Goal: Task Accomplishment & Management: Use online tool/utility

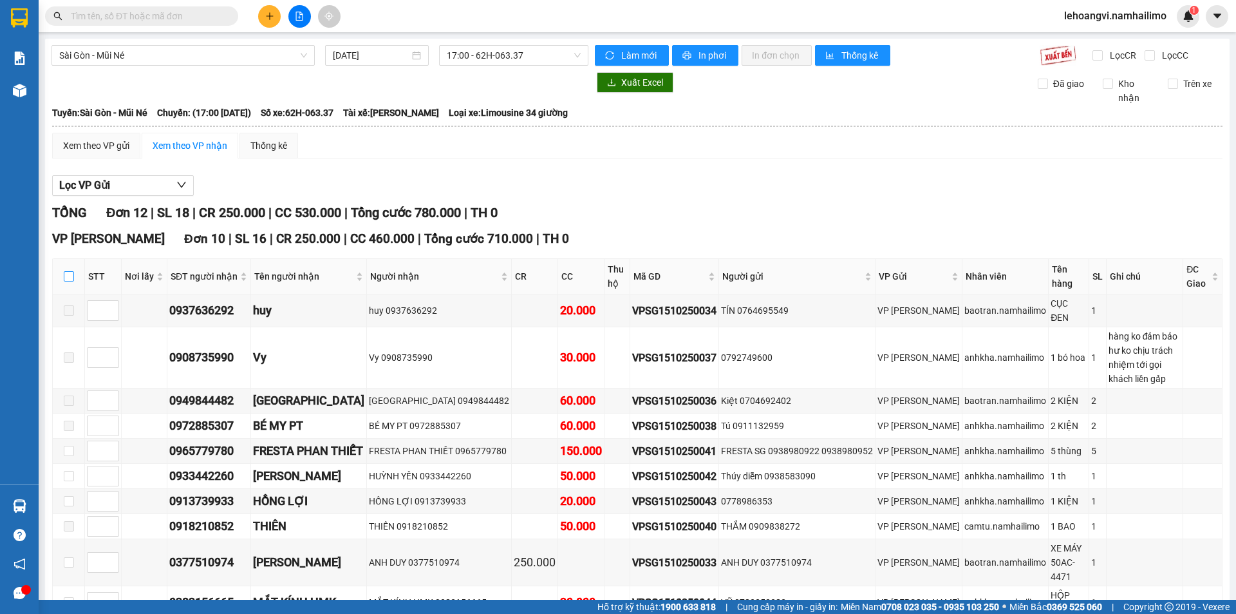
click at [70, 276] on input "checkbox" at bounding box center [69, 276] width 10 height 10
checkbox input "true"
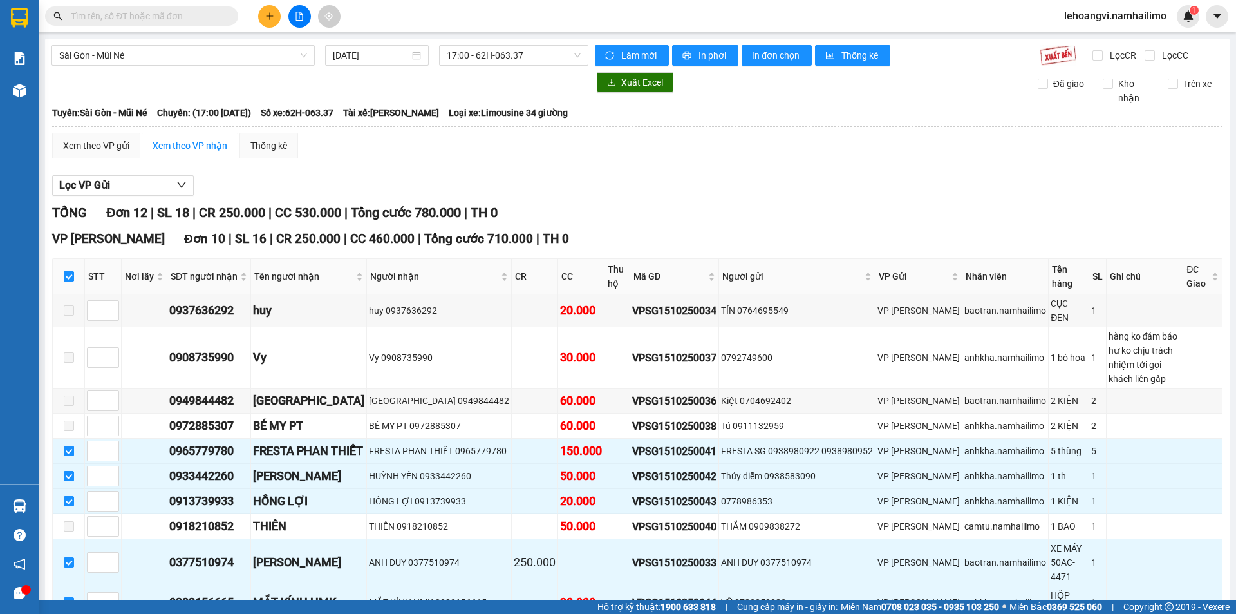
checkbox input "true"
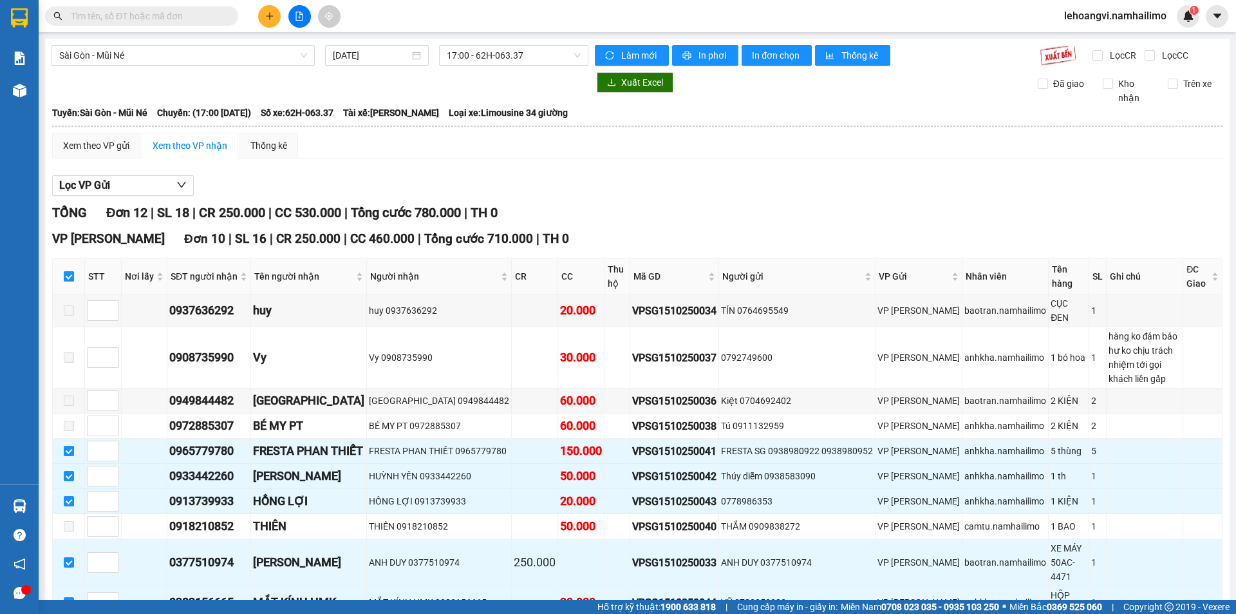
click at [70, 276] on input "checkbox" at bounding box center [69, 276] width 10 height 10
checkbox input "false"
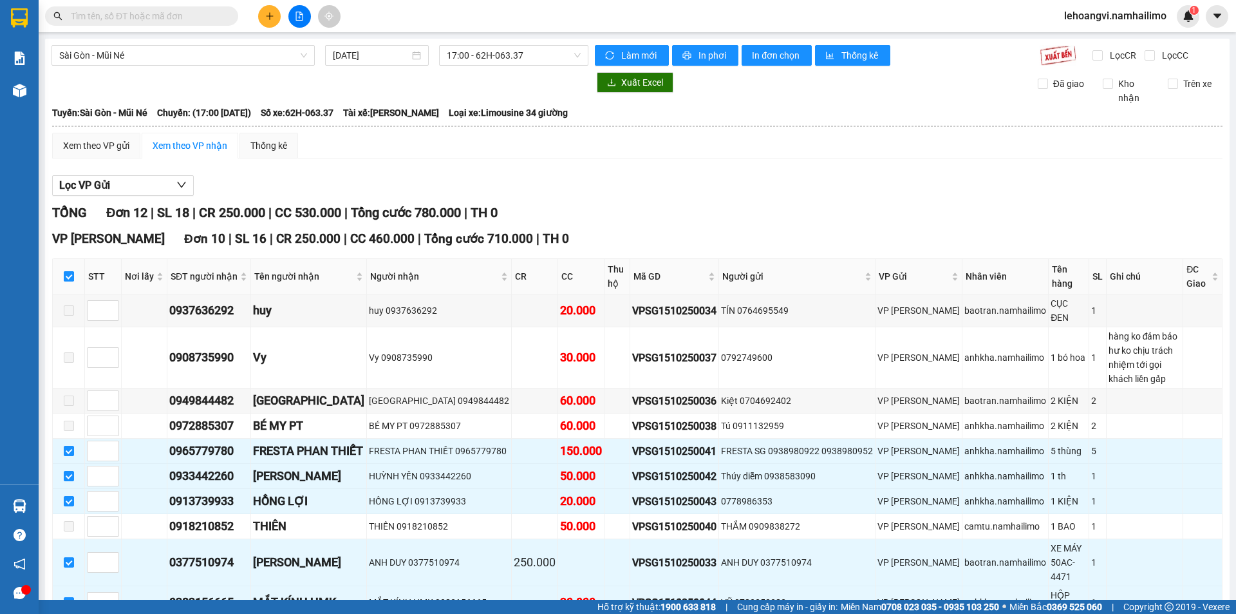
checkbox input "false"
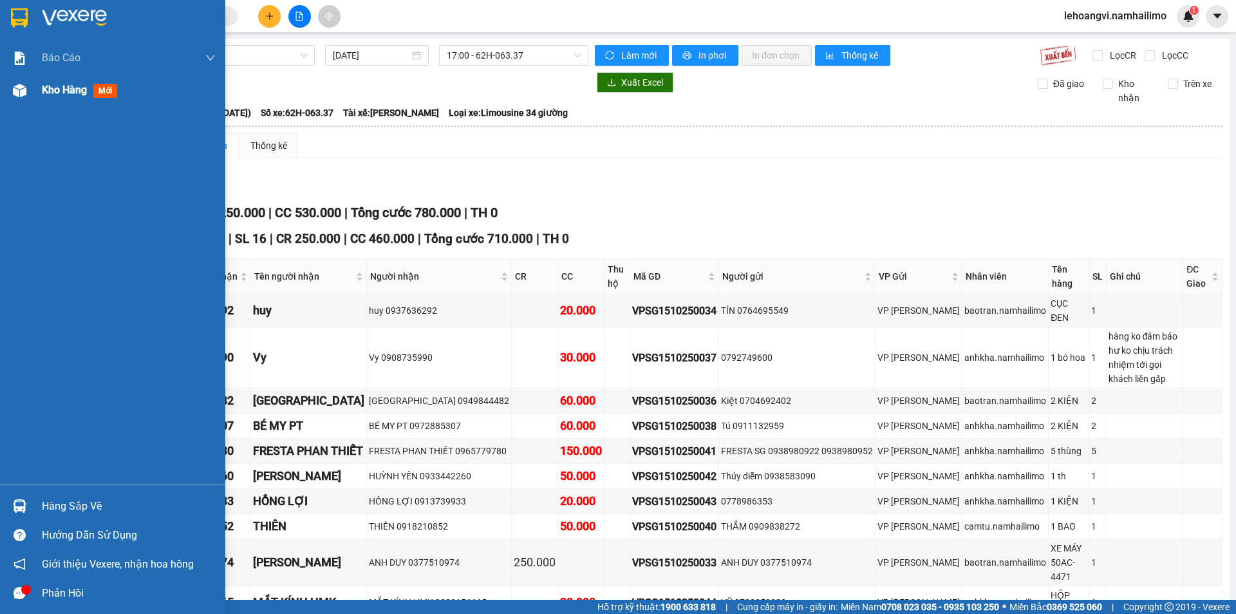
click at [32, 84] on div "Kho hàng mới" at bounding box center [112, 90] width 225 height 32
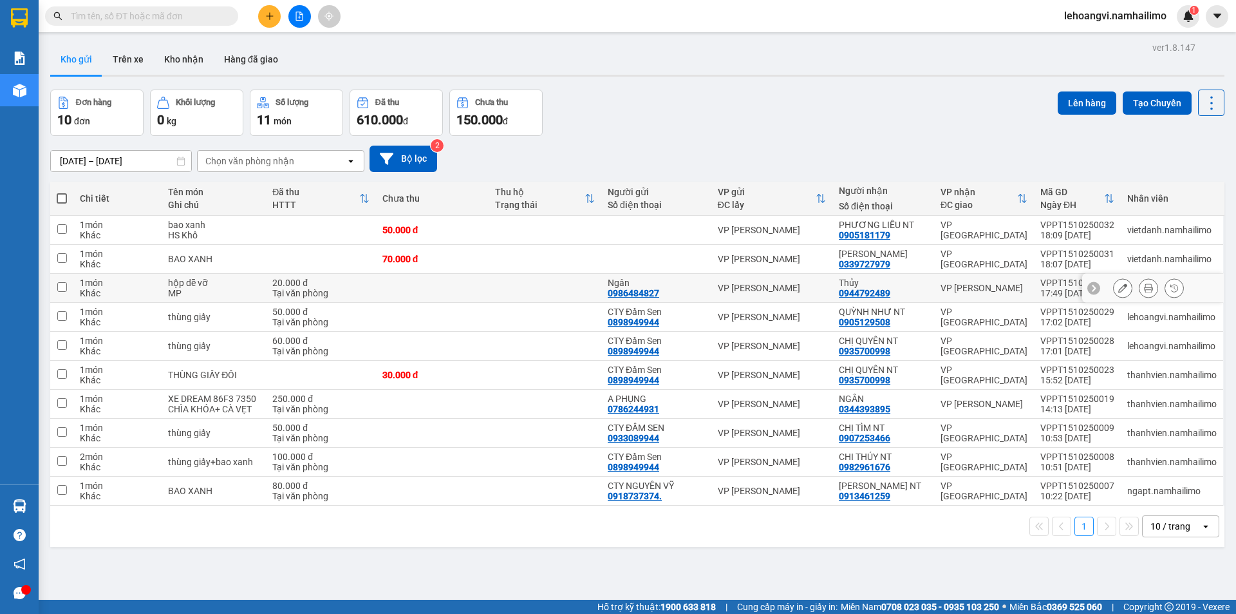
click at [997, 283] on div "VP [PERSON_NAME]" at bounding box center [984, 288] width 87 height 10
checkbox input "true"
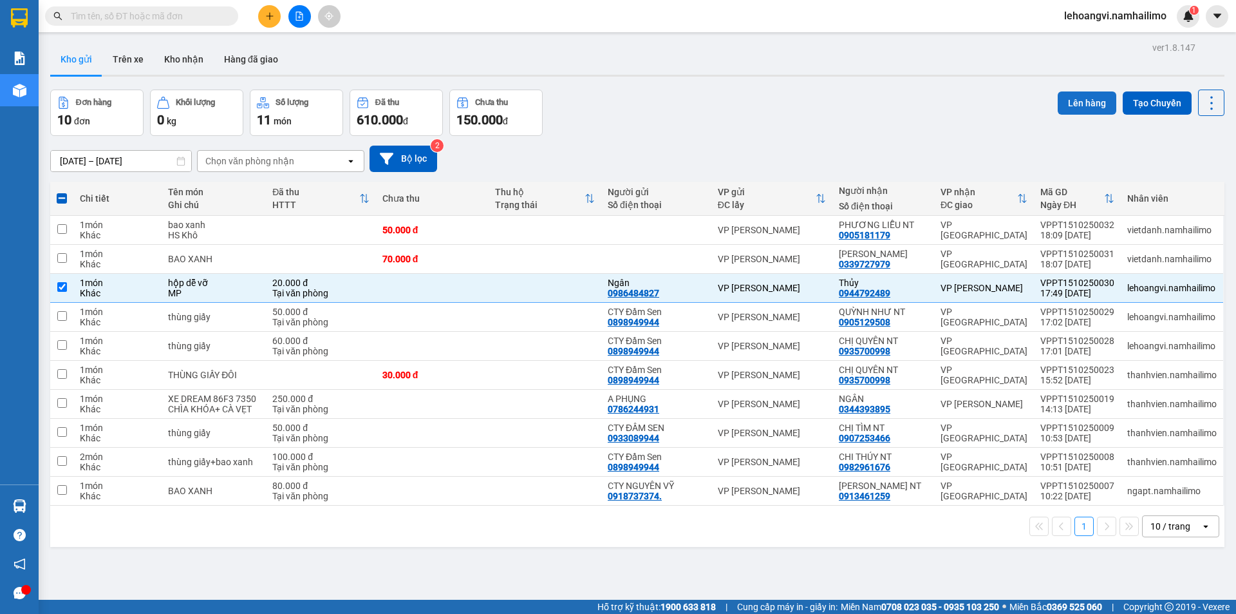
click at [1095, 100] on button "Lên hàng" at bounding box center [1087, 102] width 59 height 23
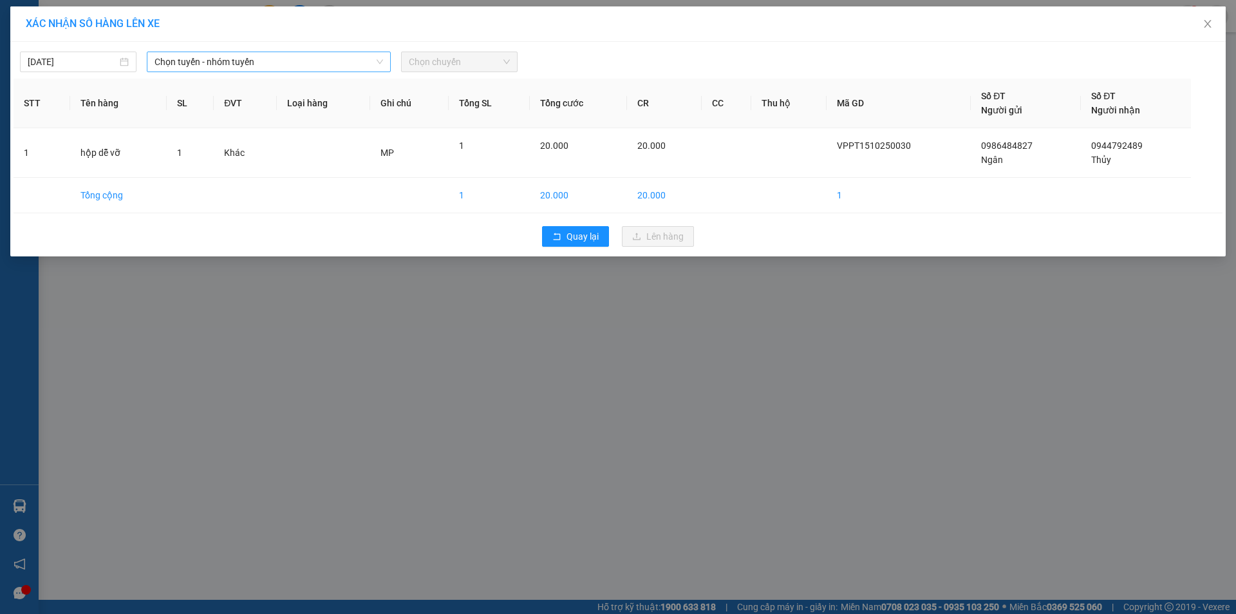
click at [222, 58] on span "Chọn tuyến - nhóm tuyến" at bounding box center [269, 61] width 229 height 19
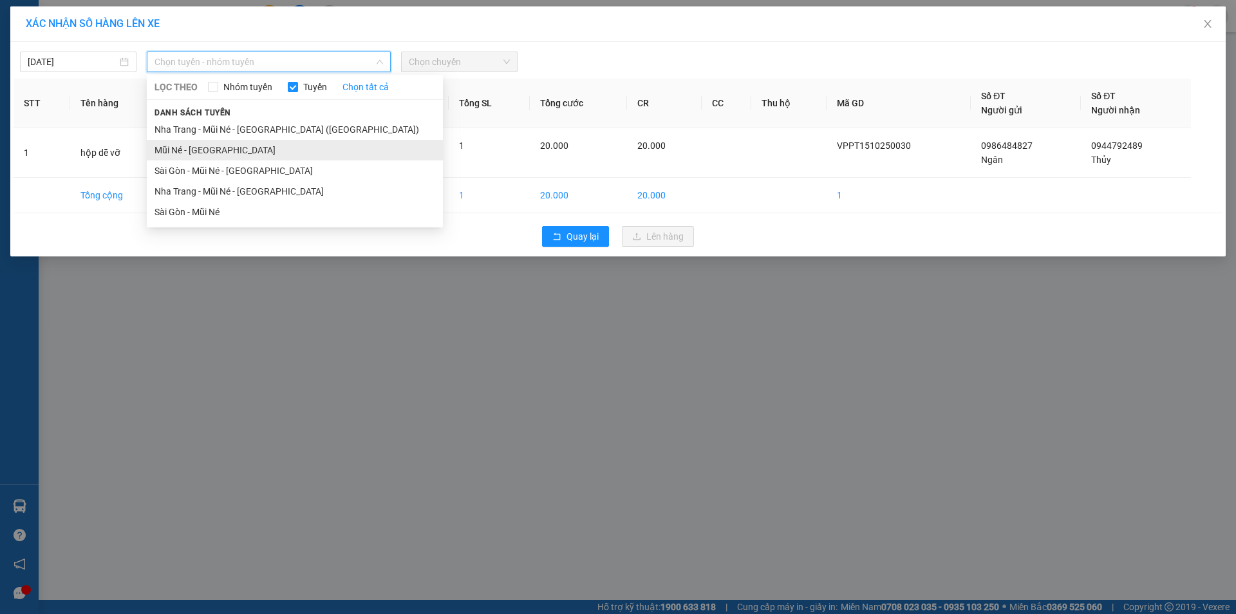
click at [202, 151] on li "Mũi Né - [GEOGRAPHIC_DATA]" at bounding box center [295, 150] width 296 height 21
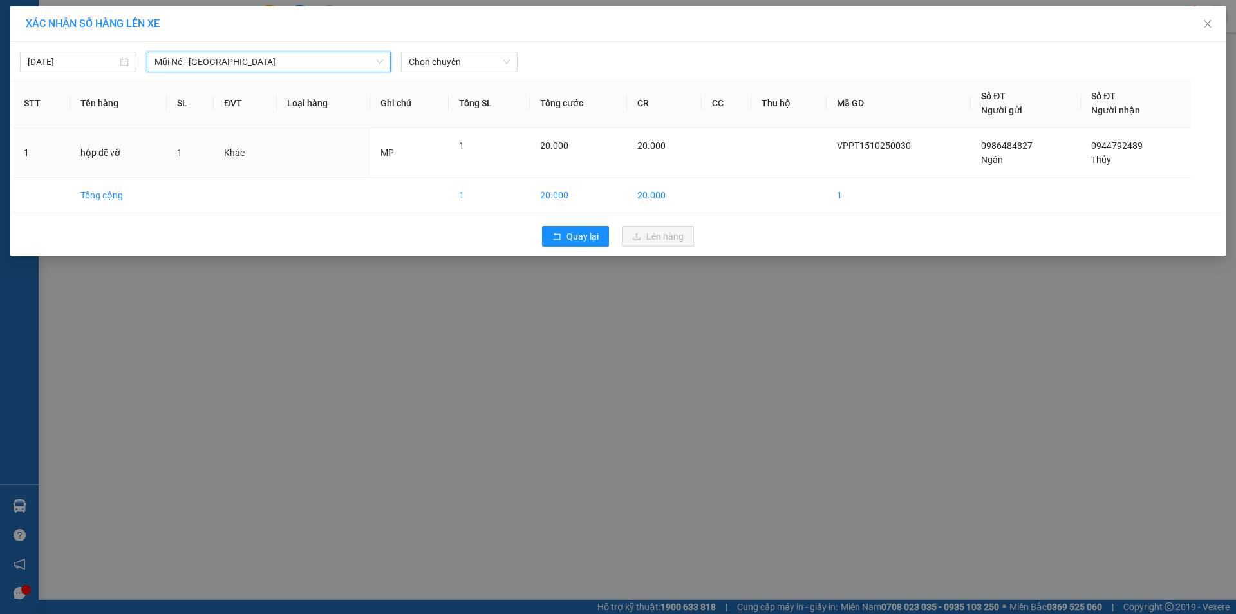
click at [492, 50] on div "[DATE] Mũi Né - [GEOGRAPHIC_DATA] Mũi Né - [GEOGRAPHIC_DATA] LỌC THEO Nhóm tuyế…" at bounding box center [618, 58] width 1209 height 27
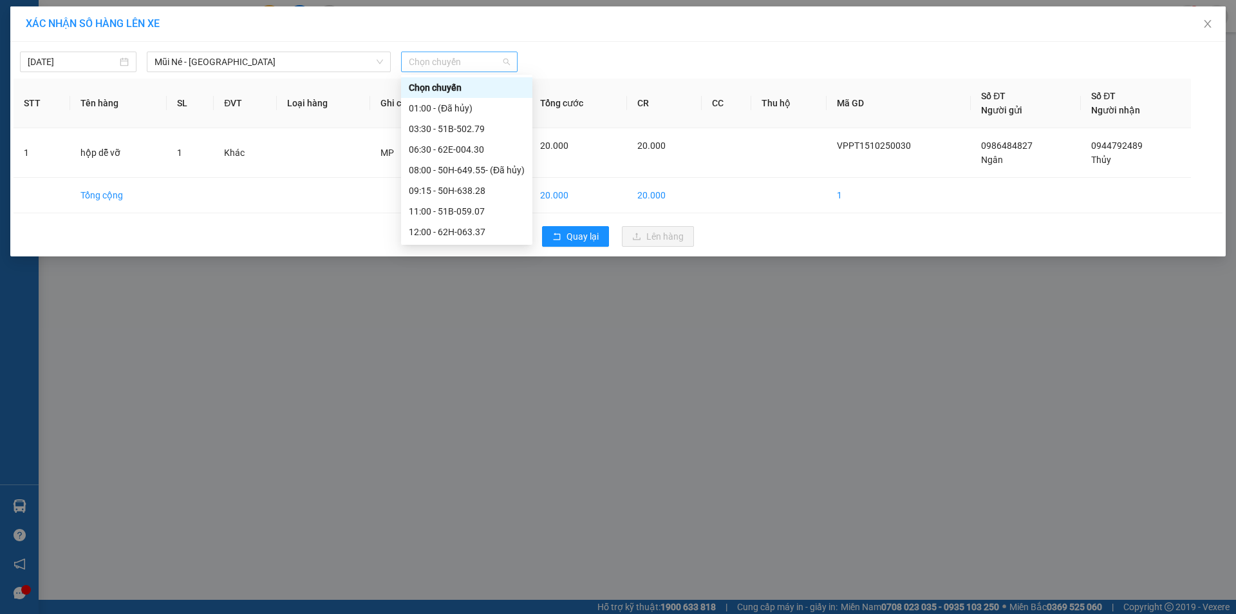
click at [478, 64] on span "Chọn chuyến" at bounding box center [459, 61] width 101 height 19
click at [484, 225] on div "18:00 - 62F-003.18" at bounding box center [467, 232] width 116 height 14
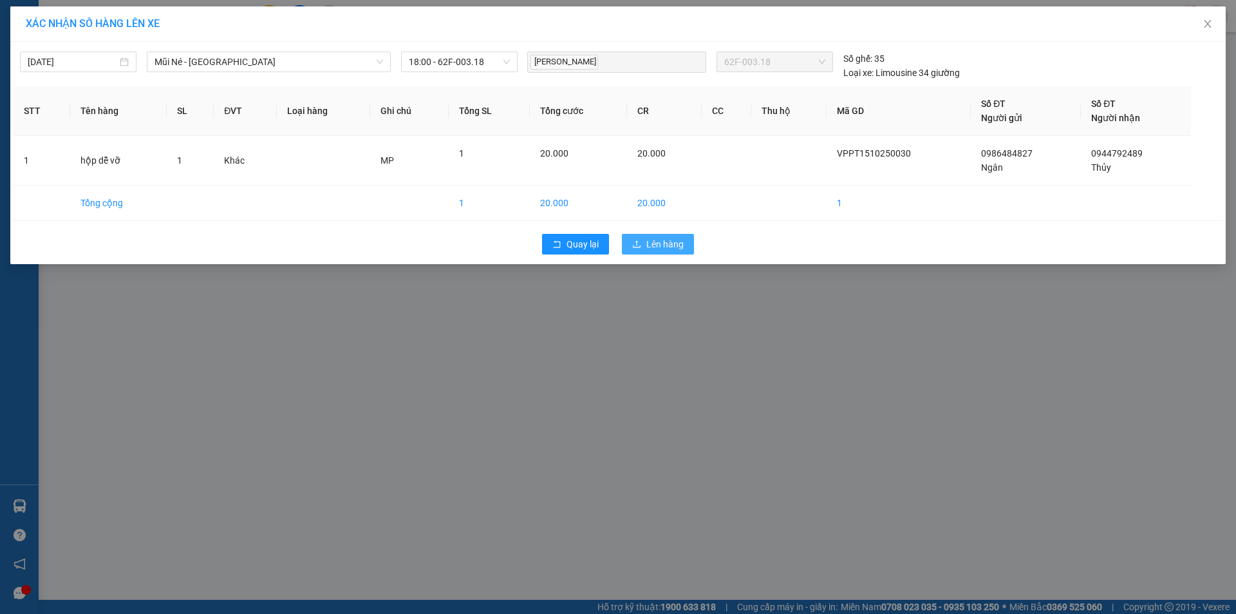
click at [657, 243] on span "Lên hàng" at bounding box center [664, 244] width 37 height 14
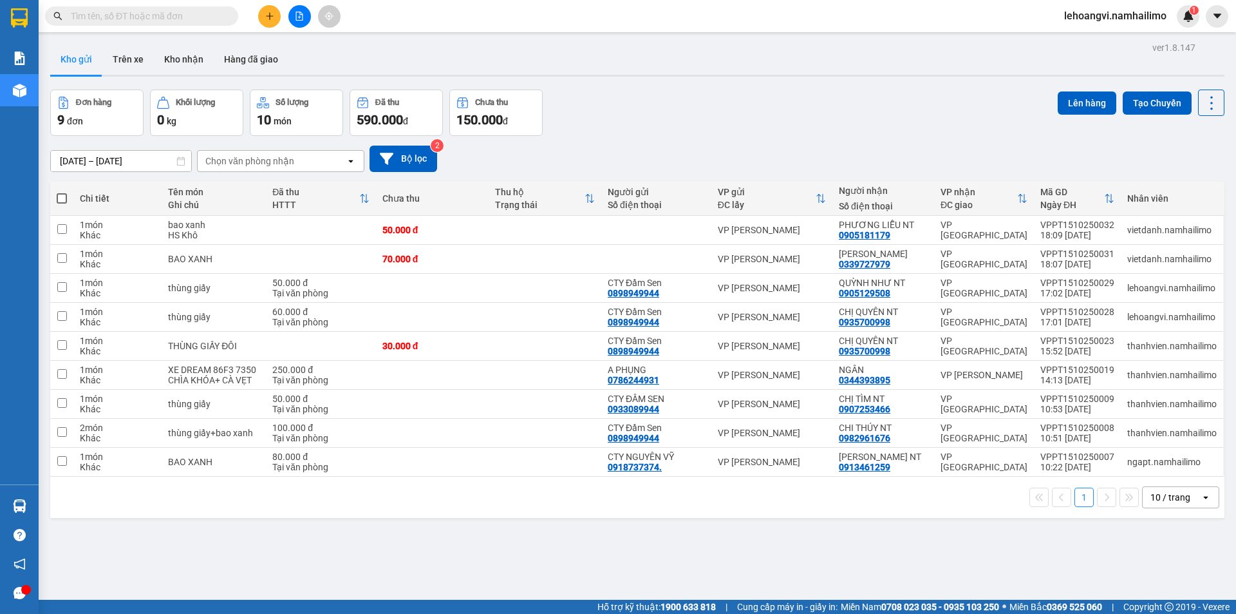
click at [316, 163] on div "Chọn văn phòng nhận" at bounding box center [272, 161] width 148 height 21
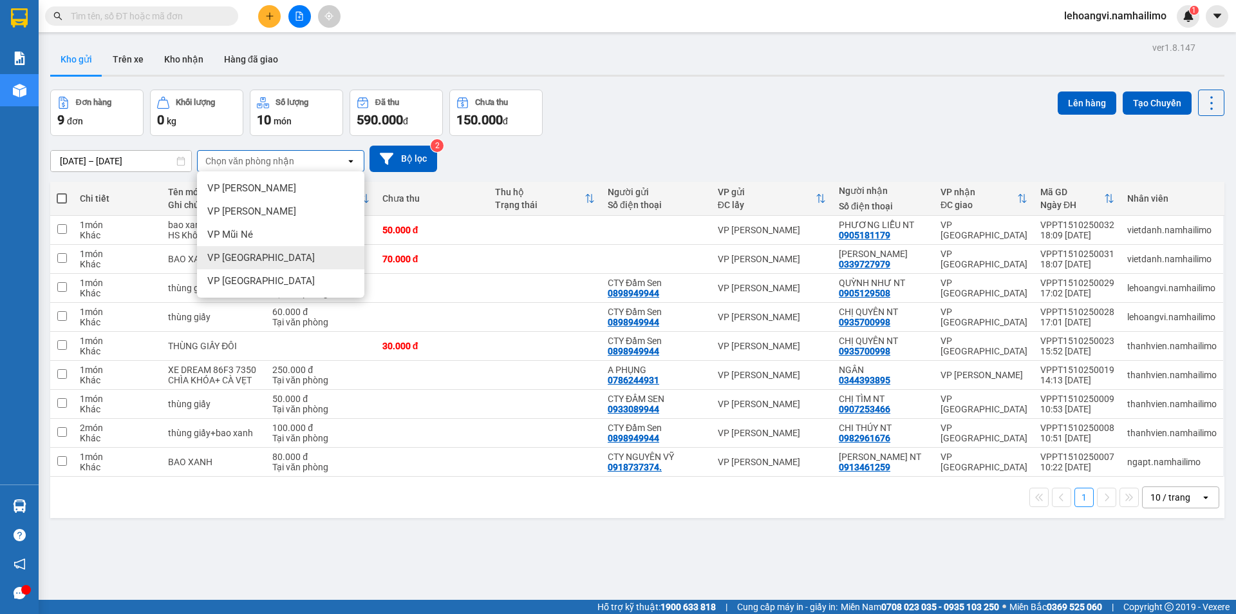
click at [313, 257] on div "VP [GEOGRAPHIC_DATA]" at bounding box center [280, 257] width 167 height 23
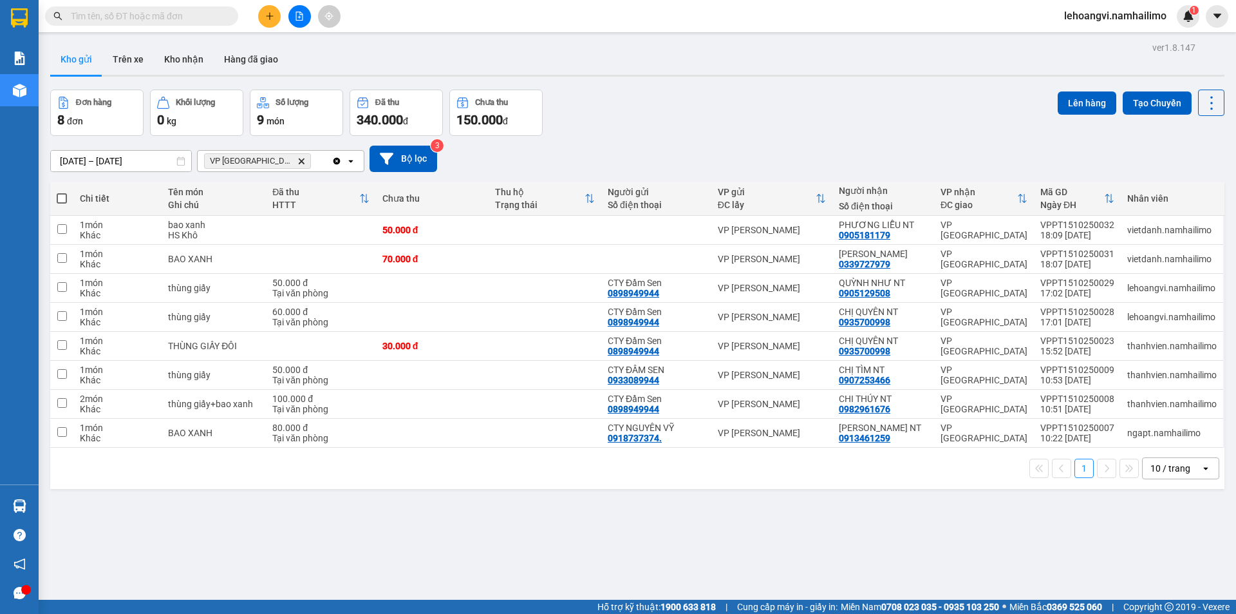
click at [61, 198] on span at bounding box center [62, 198] width 10 height 10
click at [62, 192] on input "checkbox" at bounding box center [62, 192] width 0 height 0
checkbox input "true"
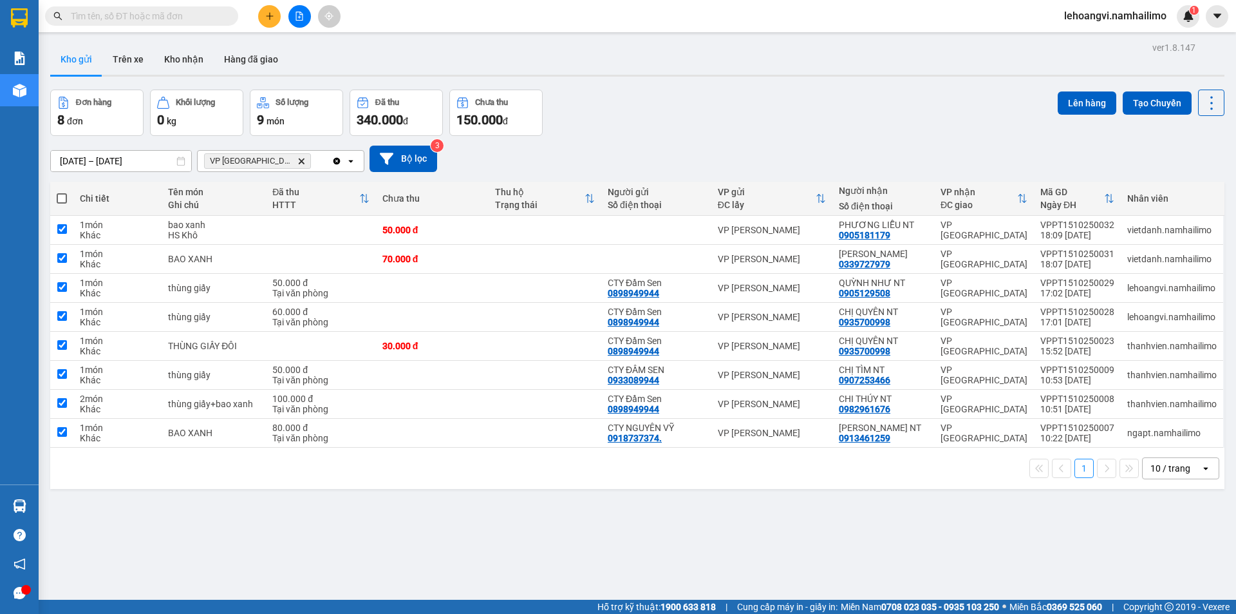
checkbox input "true"
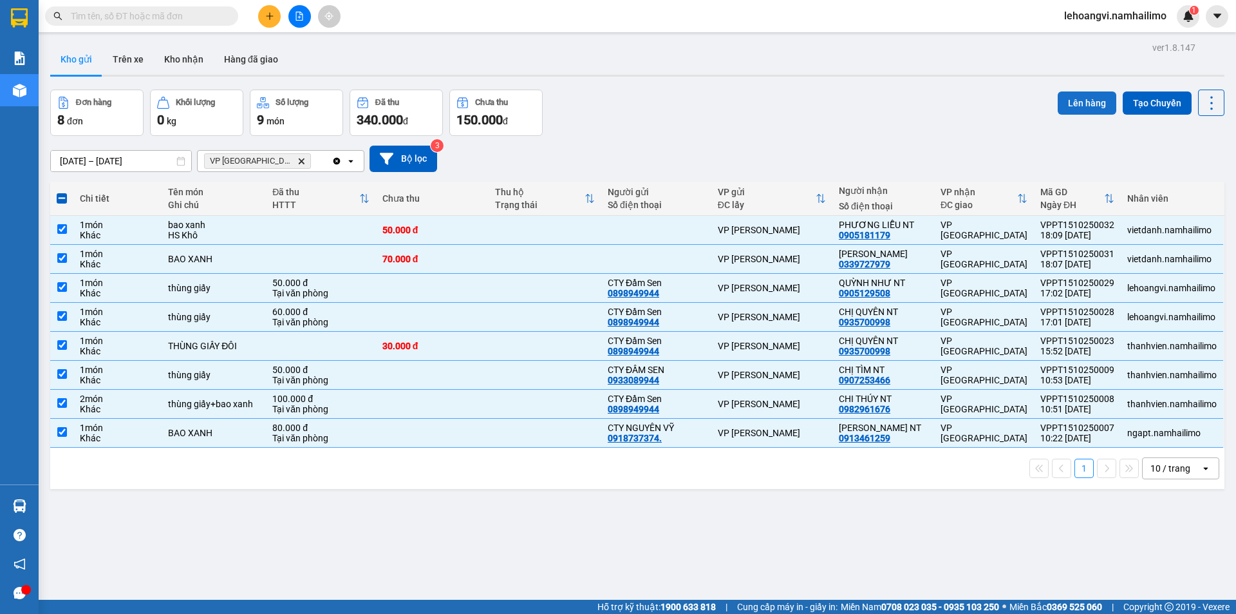
click at [1079, 109] on button "Lên hàng" at bounding box center [1087, 102] width 59 height 23
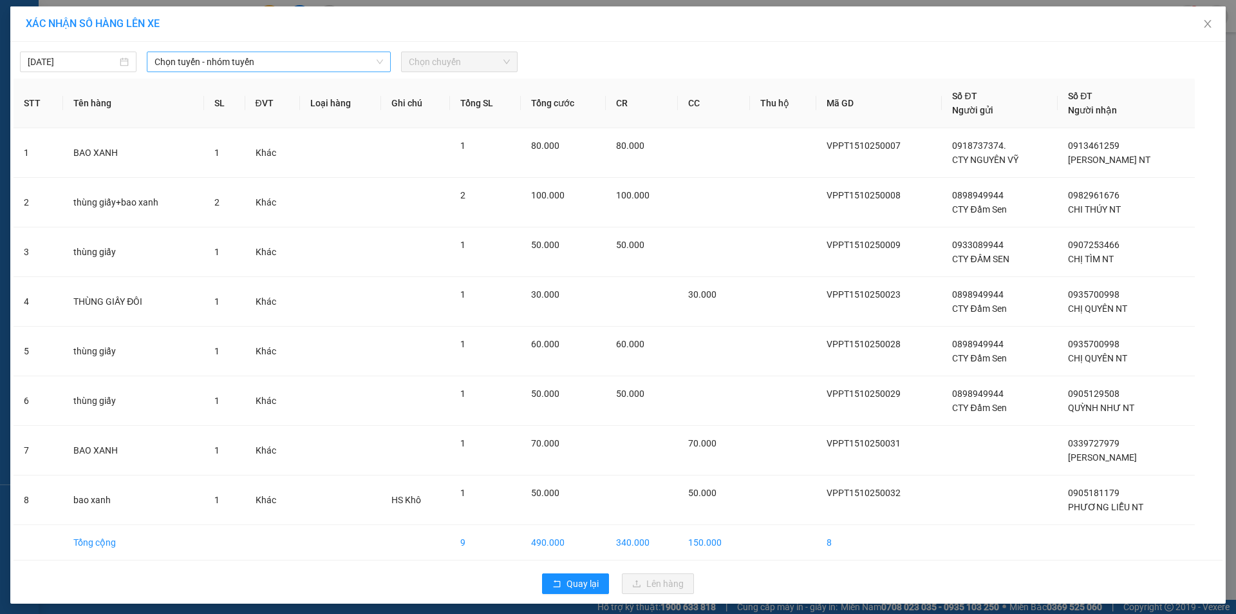
click at [285, 66] on span "Chọn tuyến - nhóm tuyến" at bounding box center [269, 61] width 229 height 19
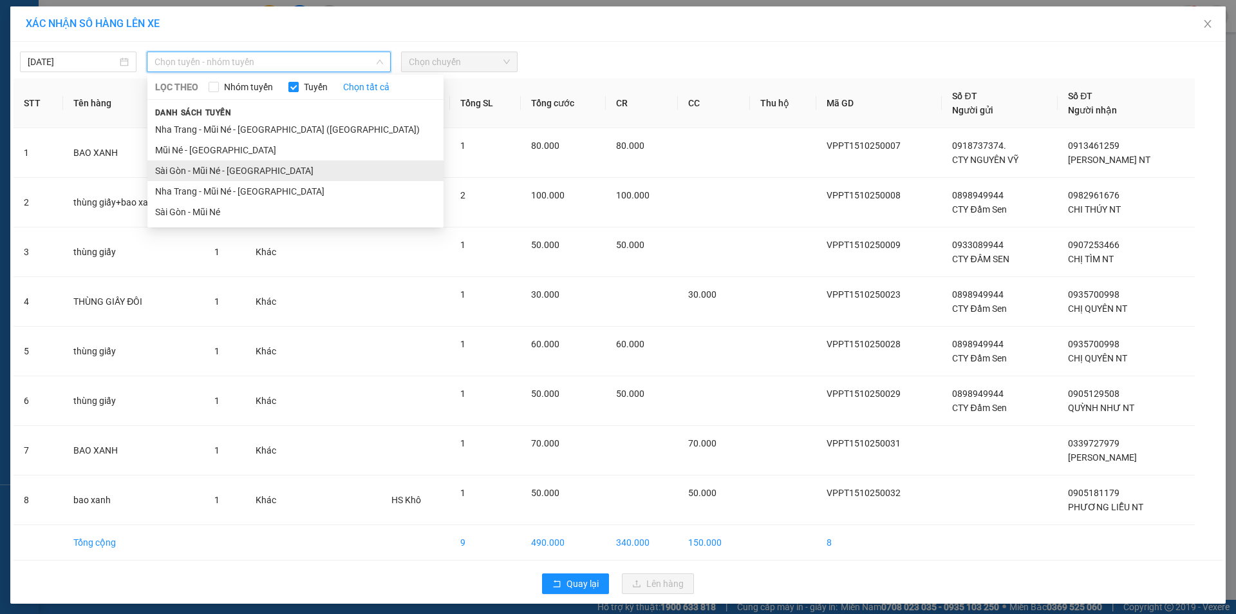
click at [240, 167] on li "Sài Gòn - Mũi Né - [GEOGRAPHIC_DATA]" at bounding box center [295, 170] width 296 height 21
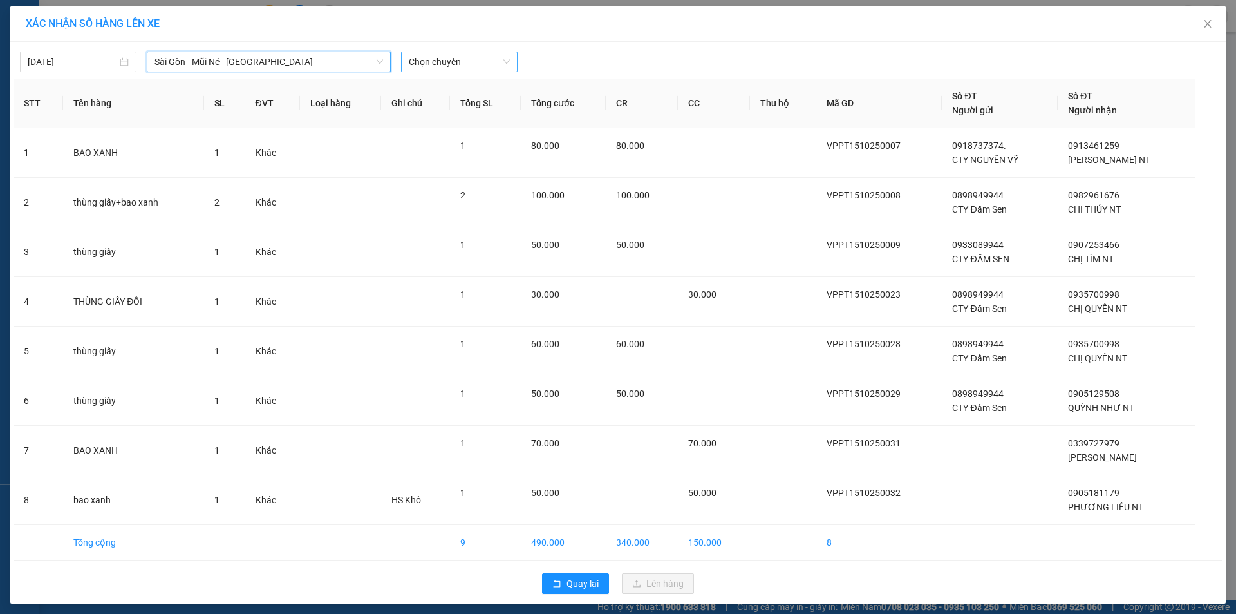
click at [476, 63] on span "Chọn chuyến" at bounding box center [459, 61] width 101 height 19
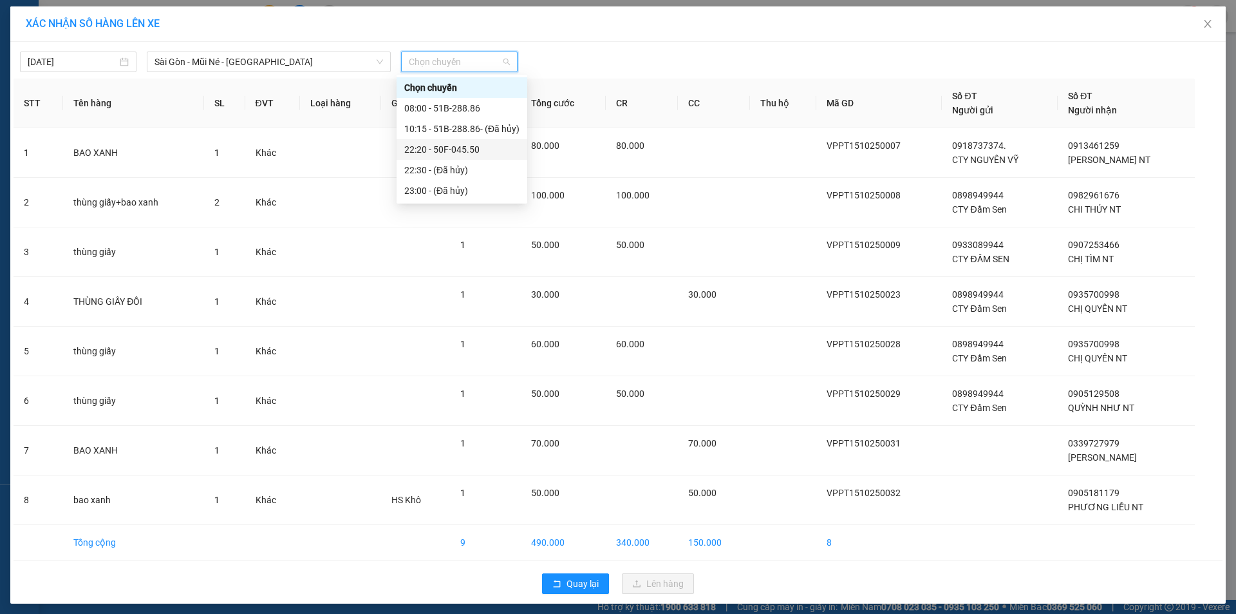
click at [486, 153] on div "22:20 - 50F-045.50" at bounding box center [461, 149] width 115 height 14
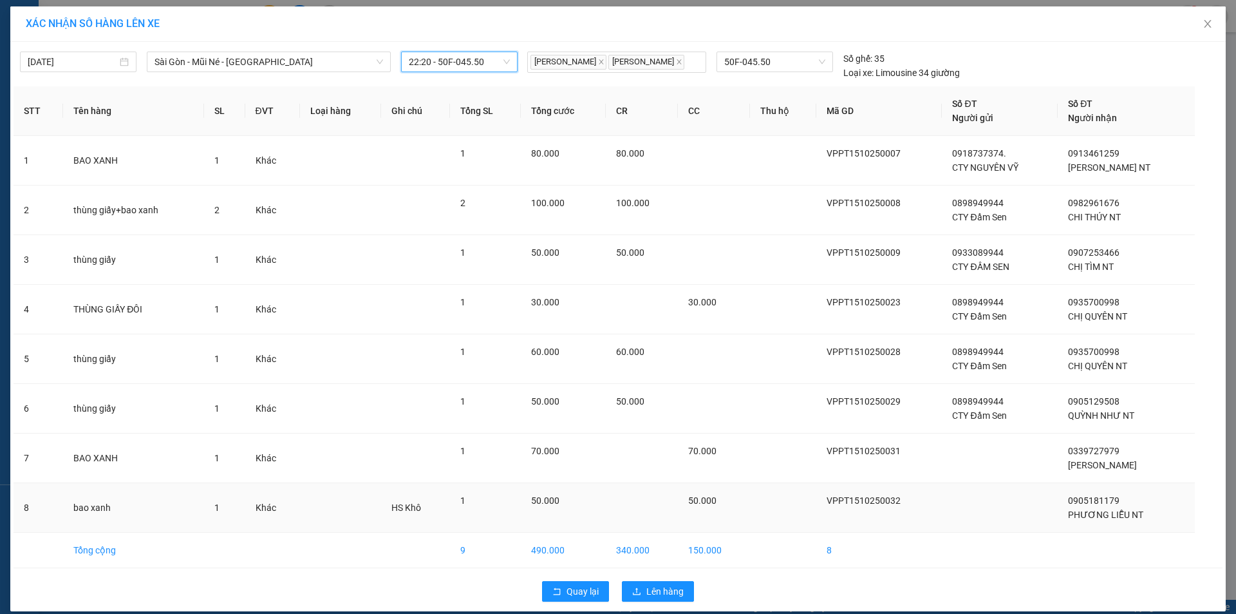
scroll to position [13, 0]
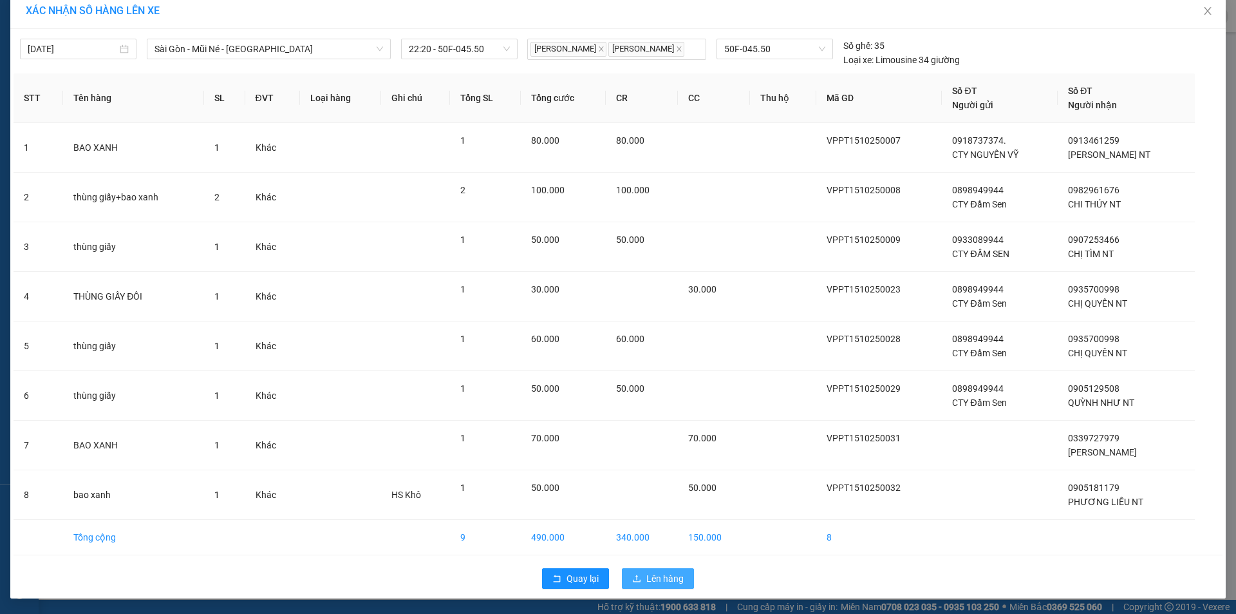
click at [661, 576] on span "Lên hàng" at bounding box center [664, 578] width 37 height 14
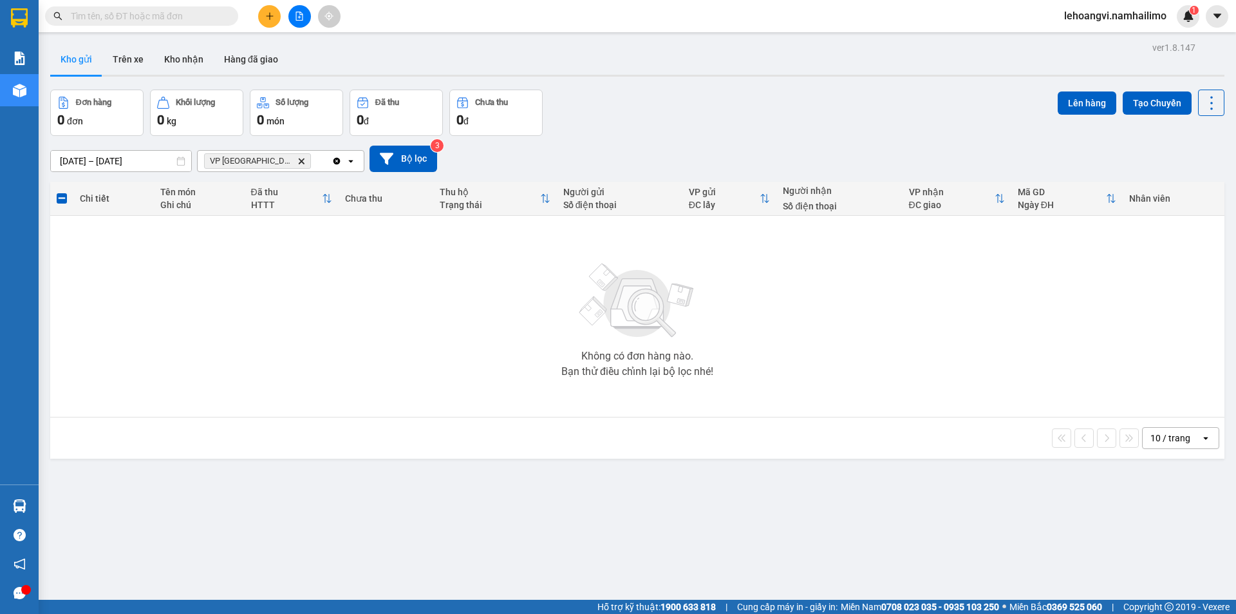
click at [62, 196] on span at bounding box center [62, 198] width 10 height 10
click at [62, 192] on input "checkbox" at bounding box center [62, 192] width 0 height 0
click at [297, 159] on icon "Delete" at bounding box center [301, 161] width 8 height 8
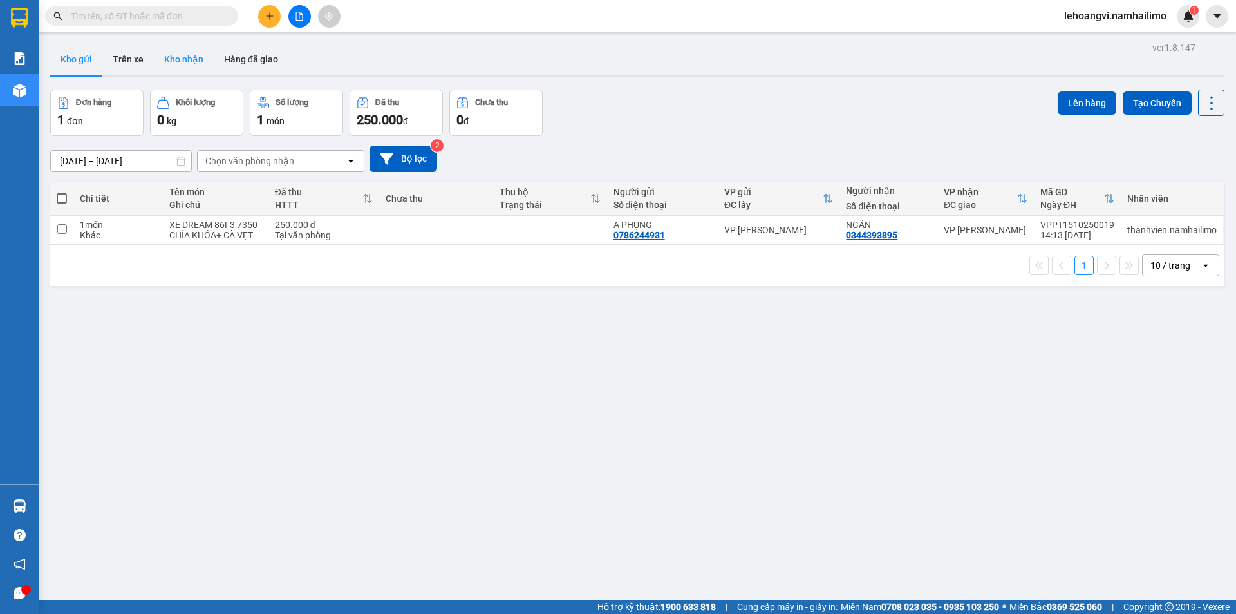
click at [175, 56] on button "Kho nhận" at bounding box center [184, 59] width 60 height 31
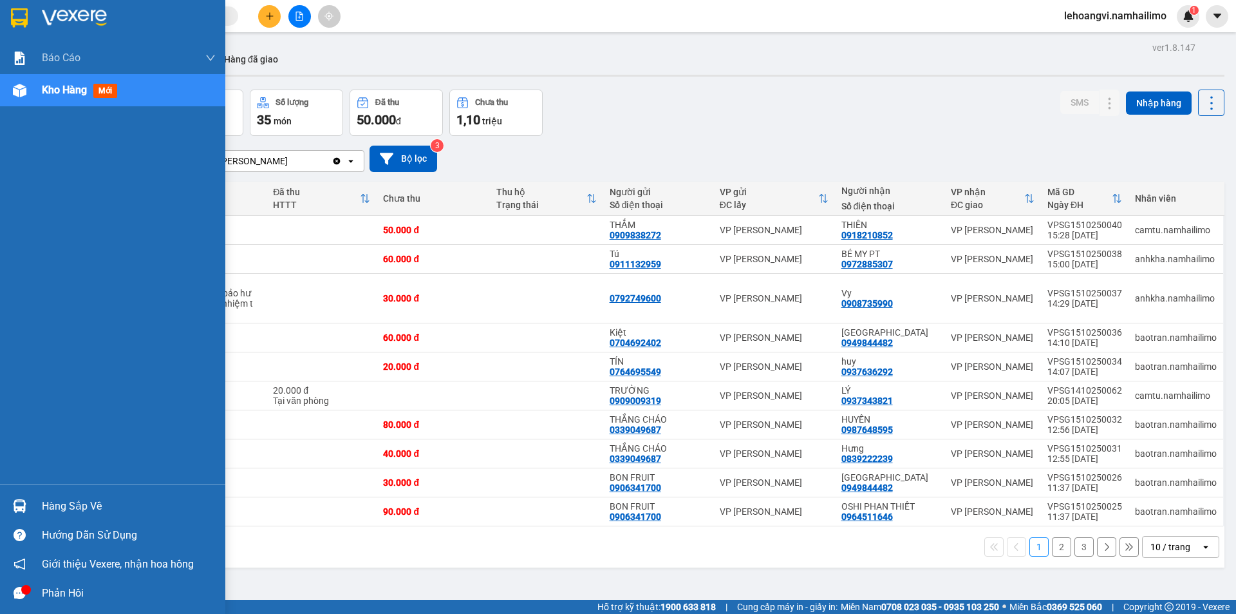
click at [101, 504] on div "Hàng sắp về" at bounding box center [129, 505] width 174 height 19
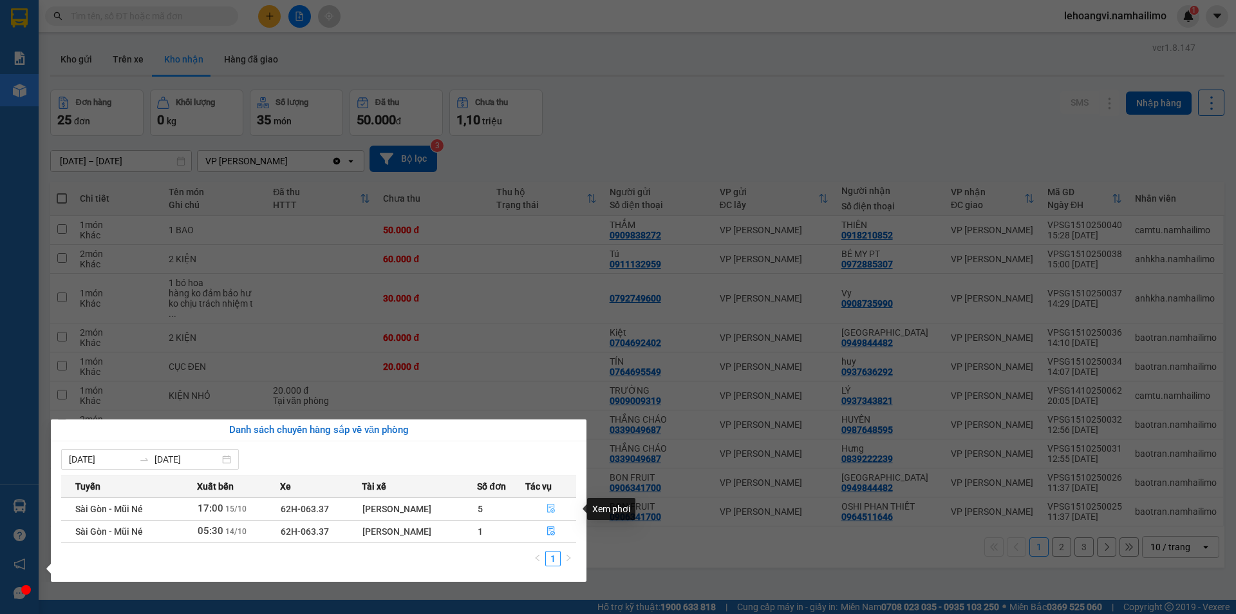
click at [549, 506] on icon "file-done" at bounding box center [551, 508] width 9 height 9
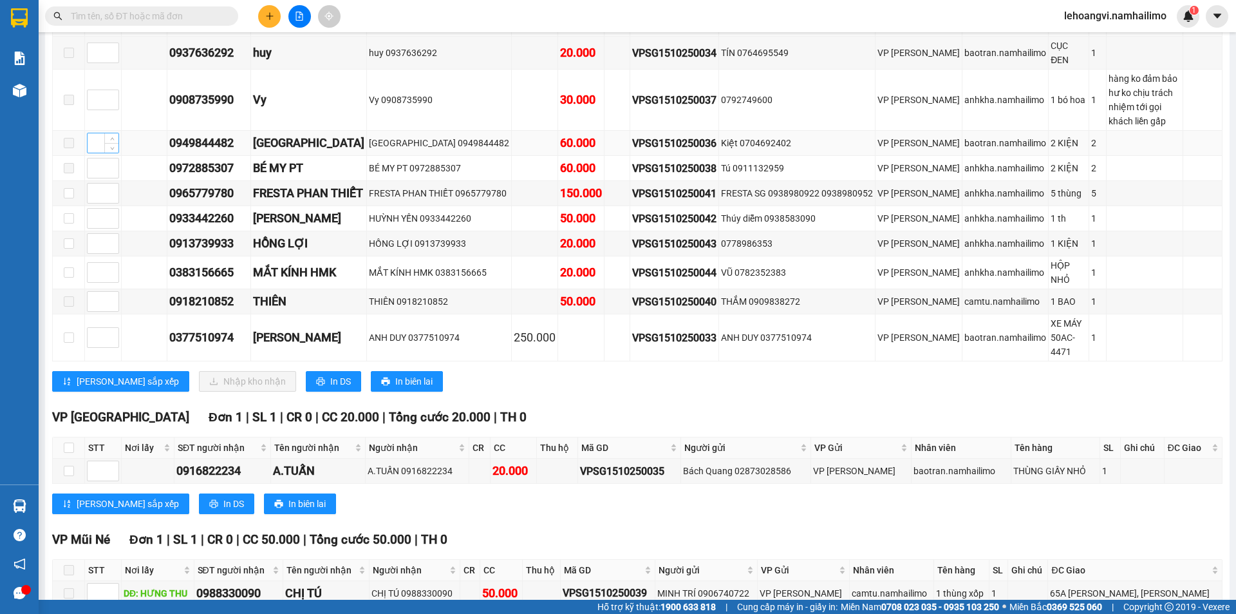
scroll to position [86, 0]
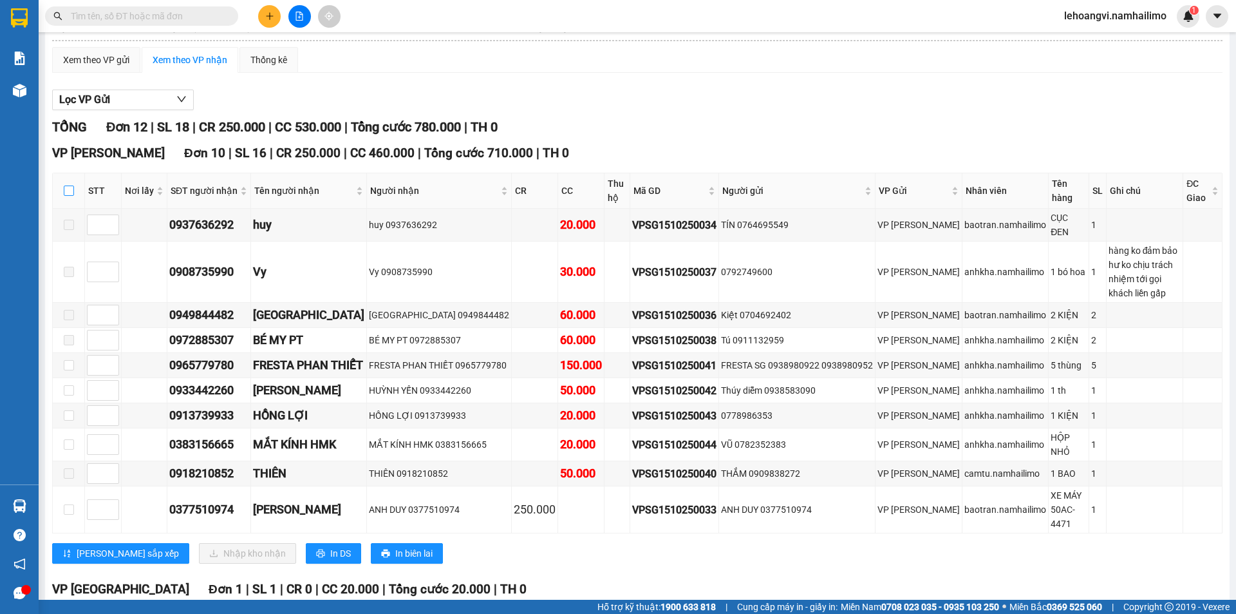
click at [66, 185] on label at bounding box center [69, 191] width 10 height 14
click at [66, 185] on input "checkbox" at bounding box center [69, 190] width 10 height 10
checkbox input "true"
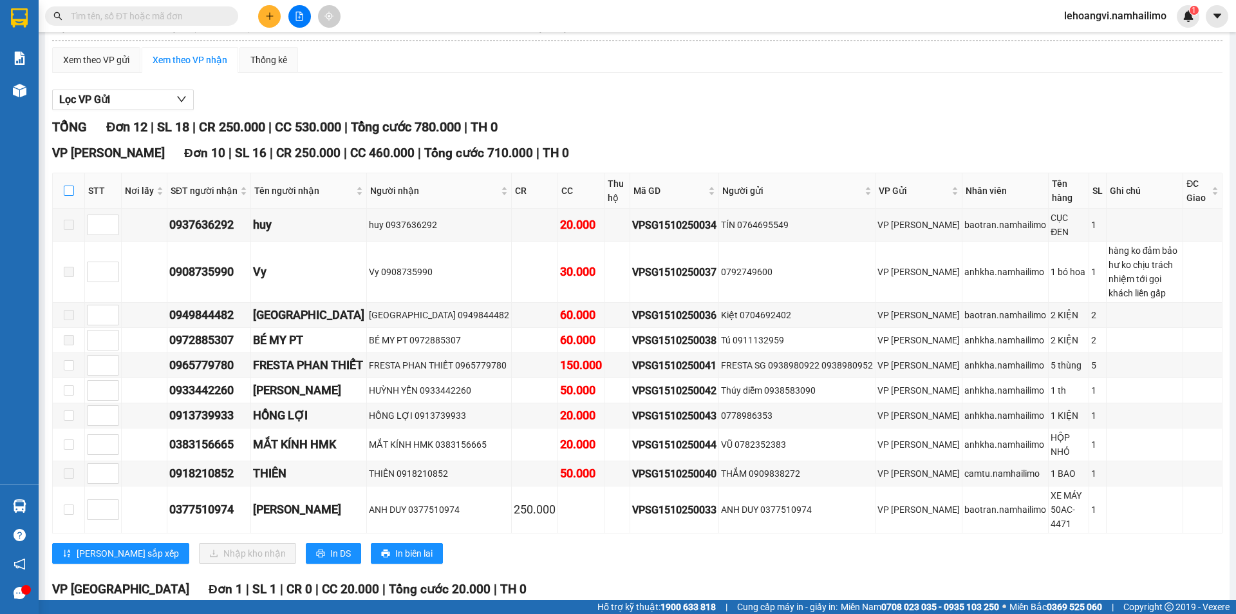
checkbox input "true"
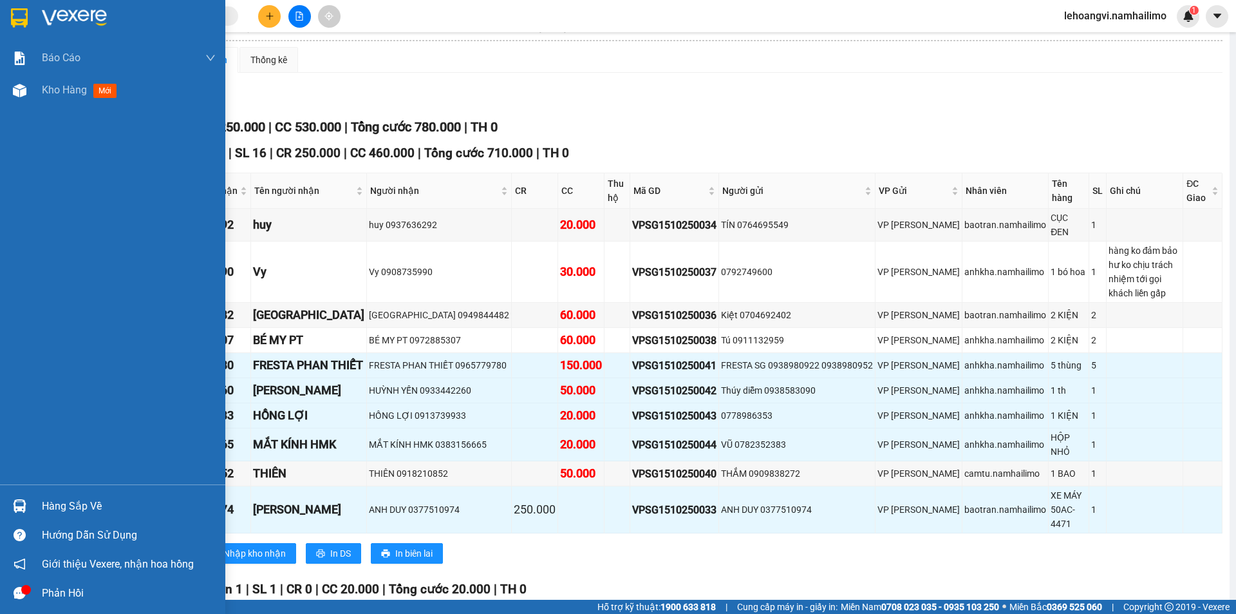
click at [27, 502] on div at bounding box center [19, 506] width 23 height 23
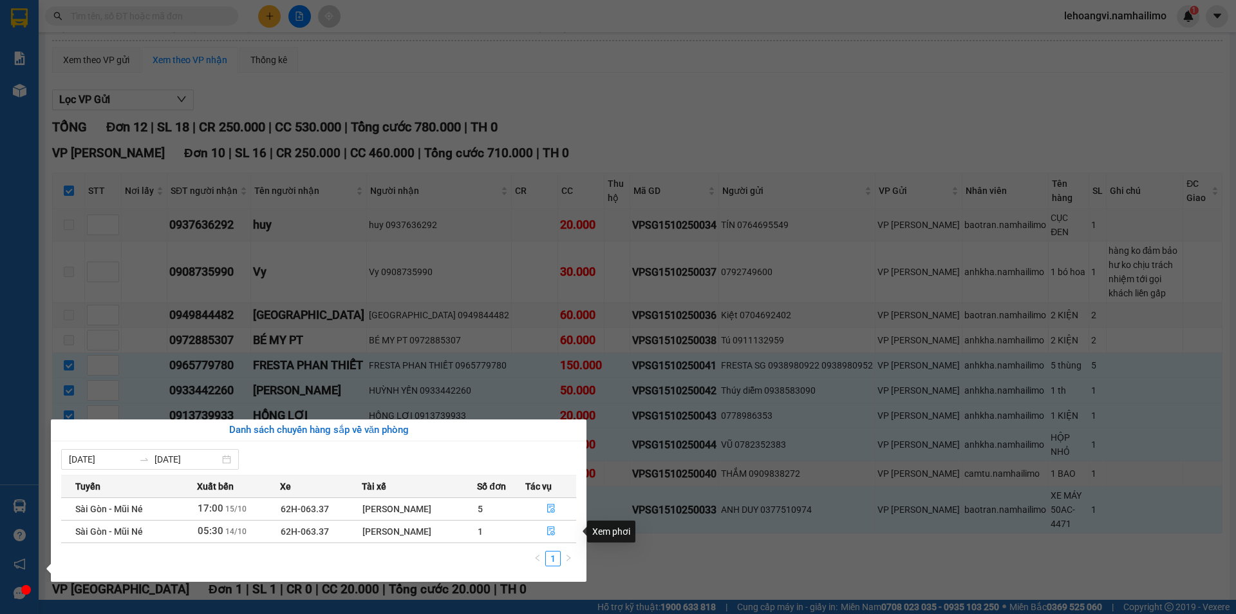
click at [751, 535] on section "Kết quả tìm kiếm ( 0 ) Bộ lọc No Data lehoangvi.namhailimo 1 Báo cáo Báo cáo dò…" at bounding box center [618, 307] width 1236 height 614
